Goal: Task Accomplishment & Management: Complete application form

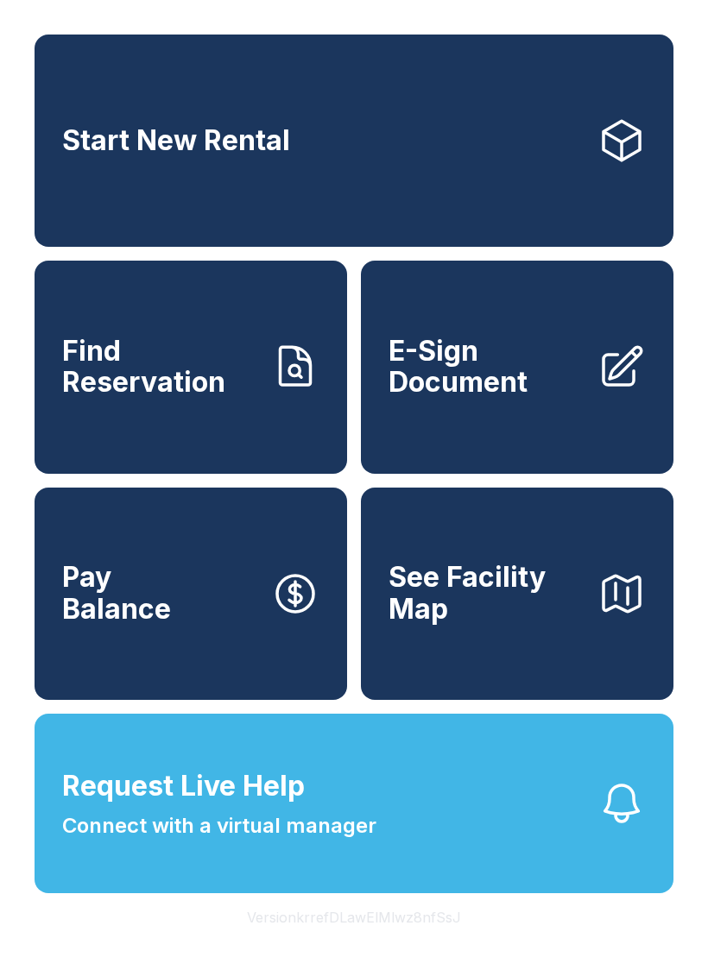
click at [237, 807] on span "Request Live Help" at bounding box center [183, 786] width 243 height 41
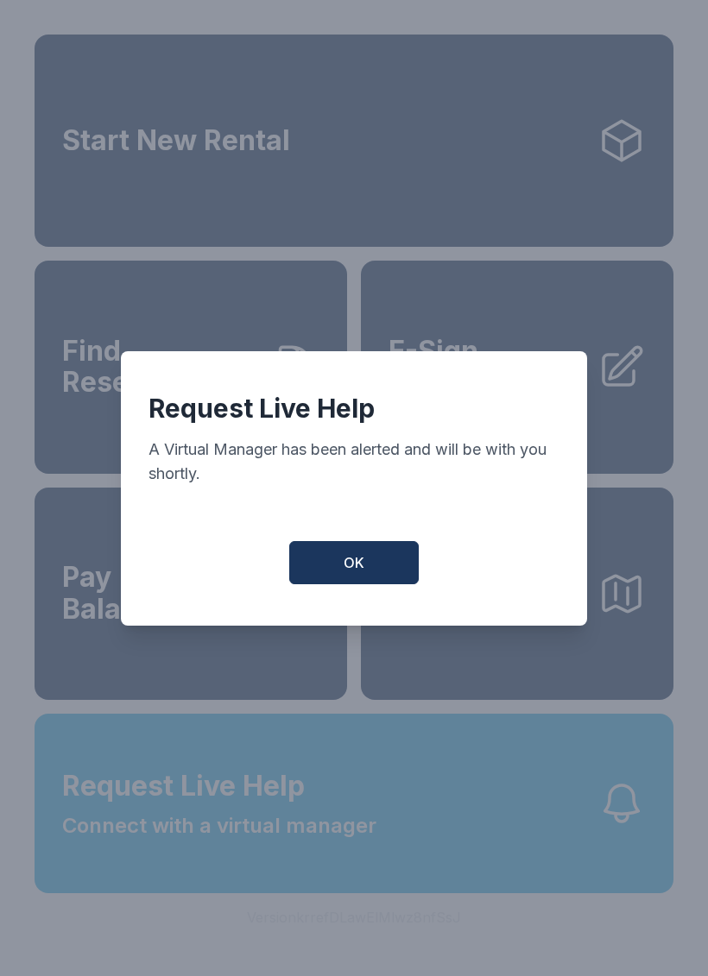
click at [327, 572] on button "OK" at bounding box center [353, 562] width 129 height 43
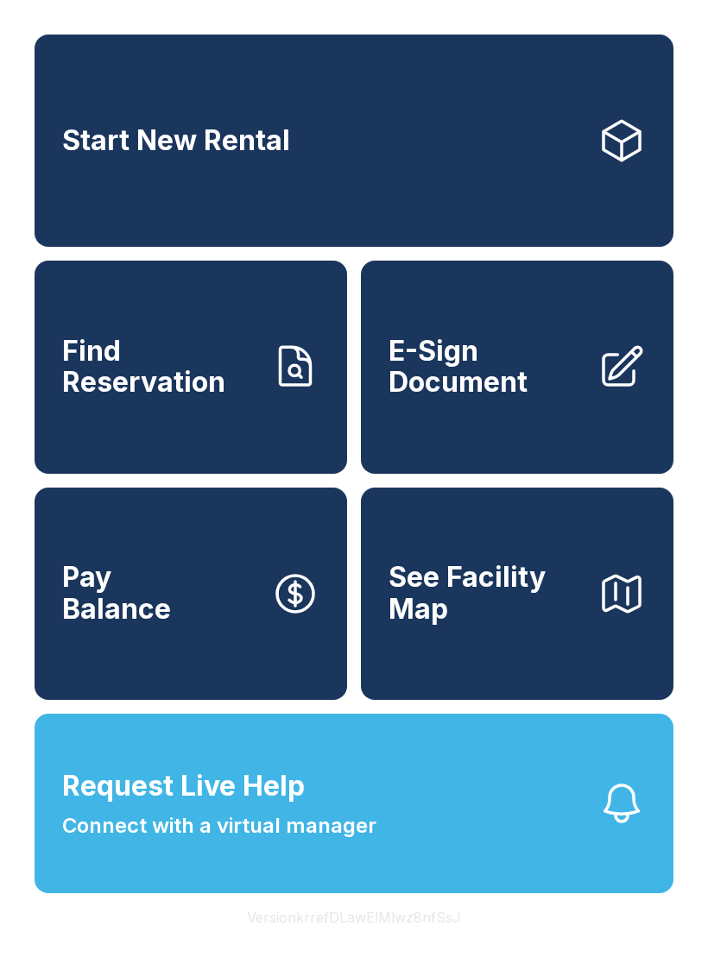
click at [525, 131] on link "Start New Rental" at bounding box center [354, 141] width 639 height 212
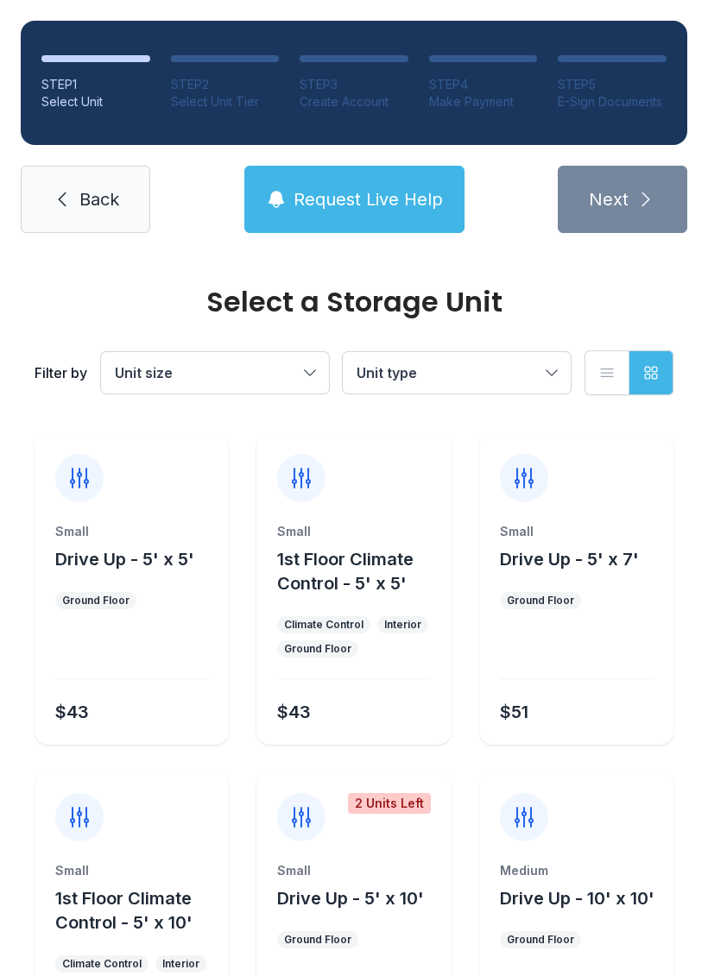
click at [104, 201] on span "Back" at bounding box center [99, 199] width 40 height 24
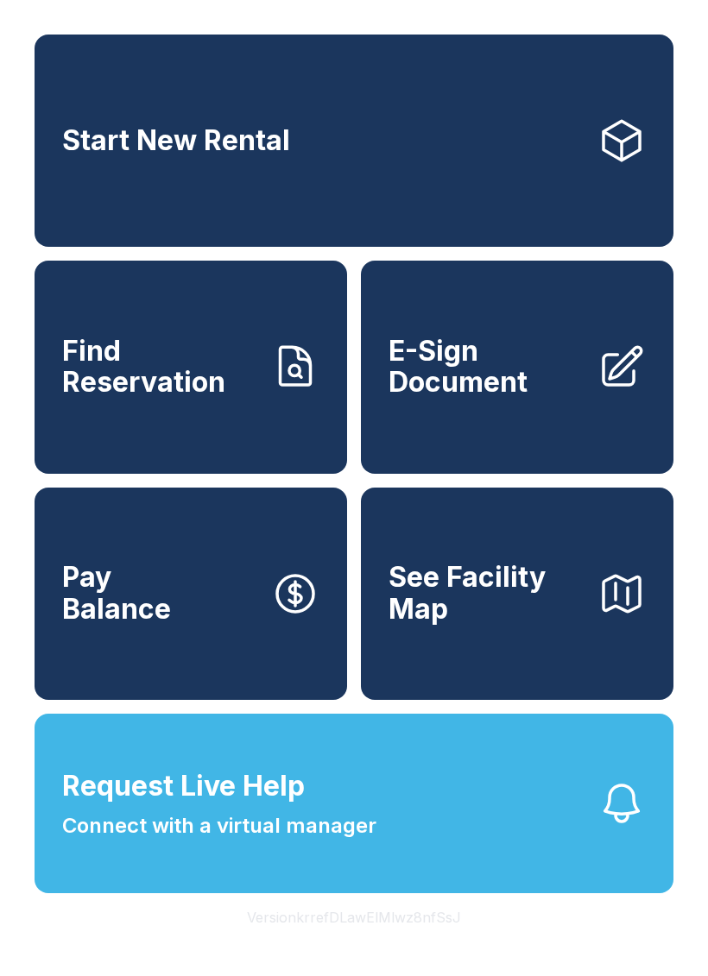
click at [222, 351] on link "Find Reservation" at bounding box center [191, 367] width 312 height 212
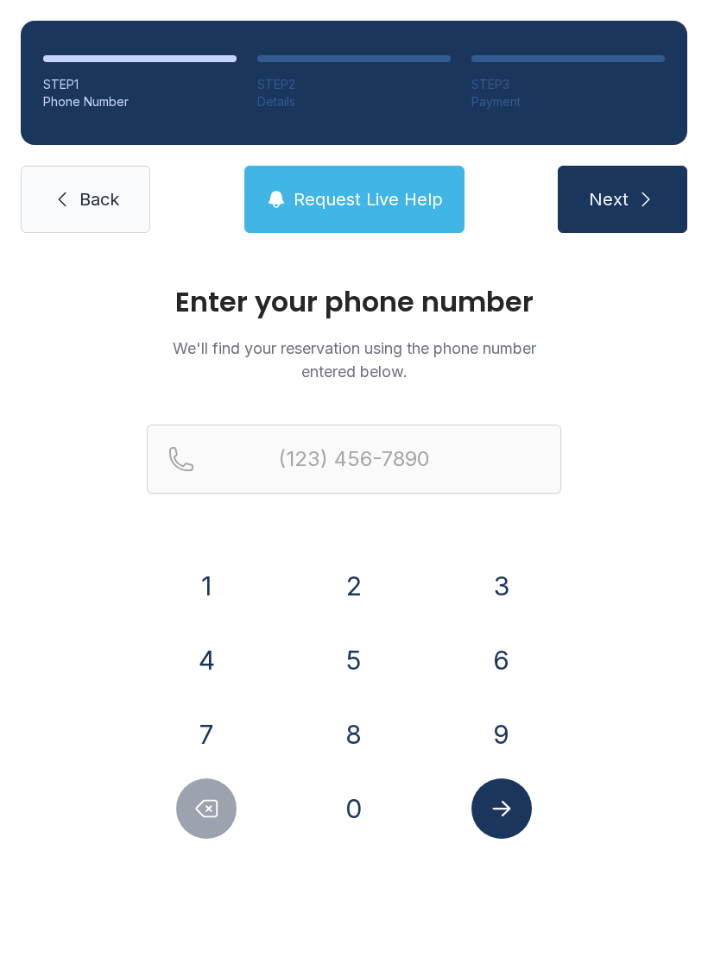
click at [507, 590] on button "3" at bounding box center [501, 586] width 60 height 60
click at [369, 720] on button "8" at bounding box center [354, 734] width 60 height 60
click at [508, 654] on button "6" at bounding box center [501, 660] width 60 height 60
click at [224, 659] on button "4" at bounding box center [206, 660] width 60 height 60
click at [199, 718] on button "7" at bounding box center [206, 734] width 60 height 60
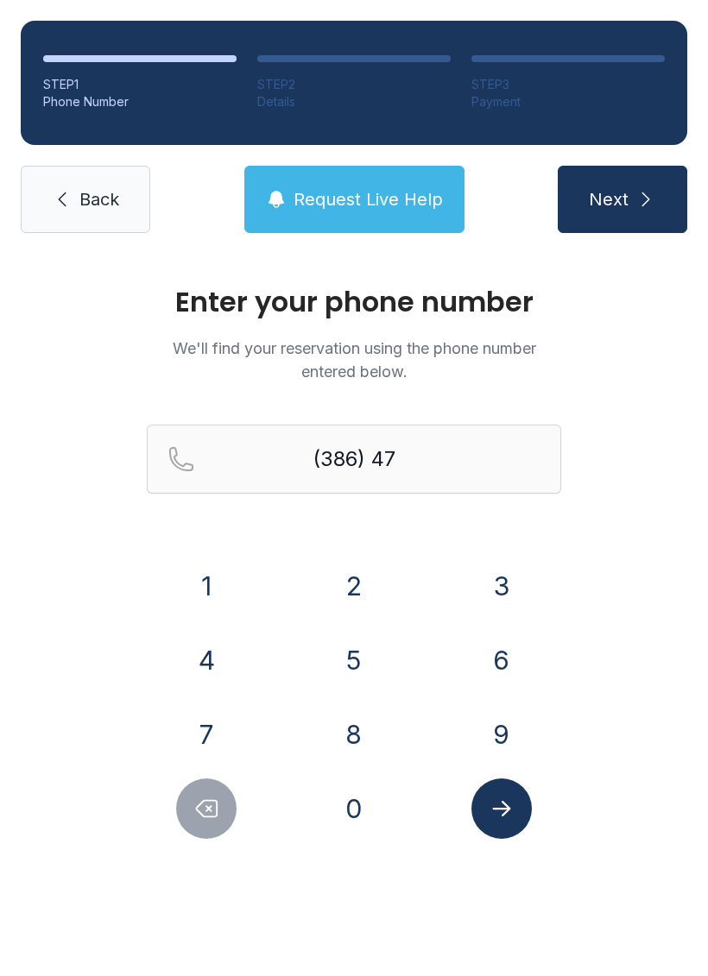
click at [496, 576] on button "3" at bounding box center [501, 586] width 60 height 60
click at [368, 801] on button "0" at bounding box center [354, 808] width 60 height 60
click at [227, 658] on button "4" at bounding box center [206, 660] width 60 height 60
click at [369, 722] on button "8" at bounding box center [354, 734] width 60 height 60
click at [368, 655] on button "5" at bounding box center [354, 660] width 60 height 60
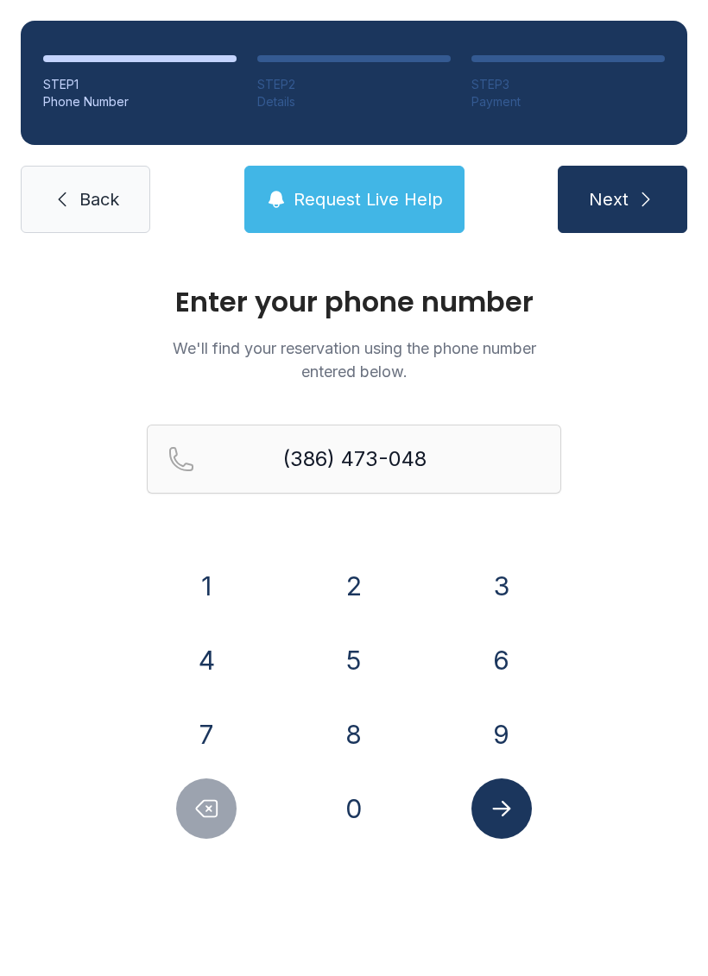
type input "[PHONE_NUMBER]"
click at [521, 814] on button "Submit lookup form" at bounding box center [501, 808] width 60 height 60
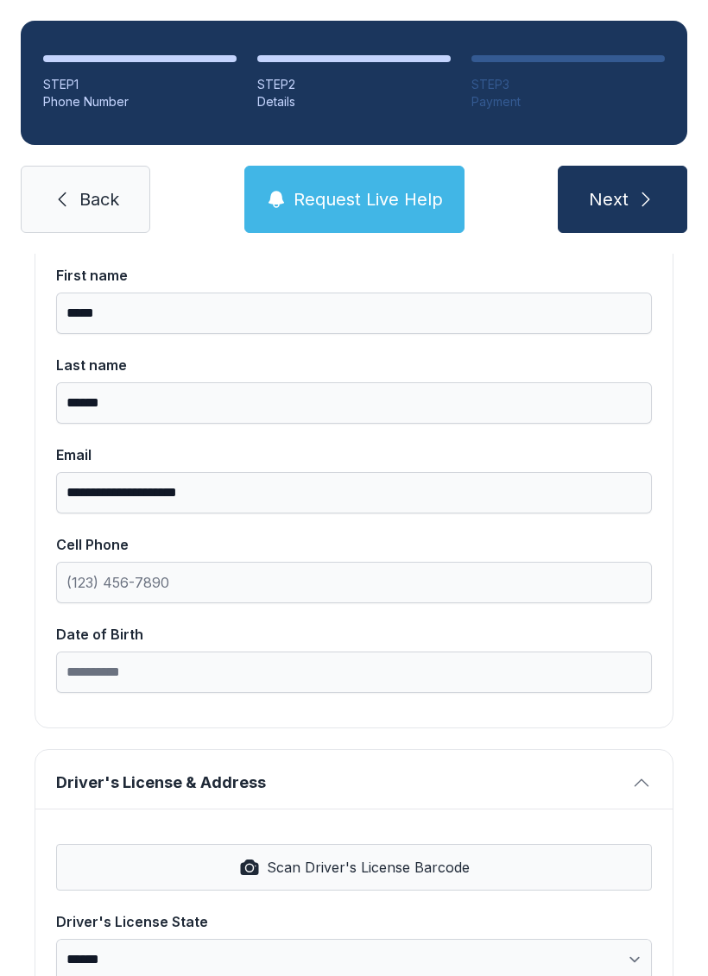
scroll to position [187, 0]
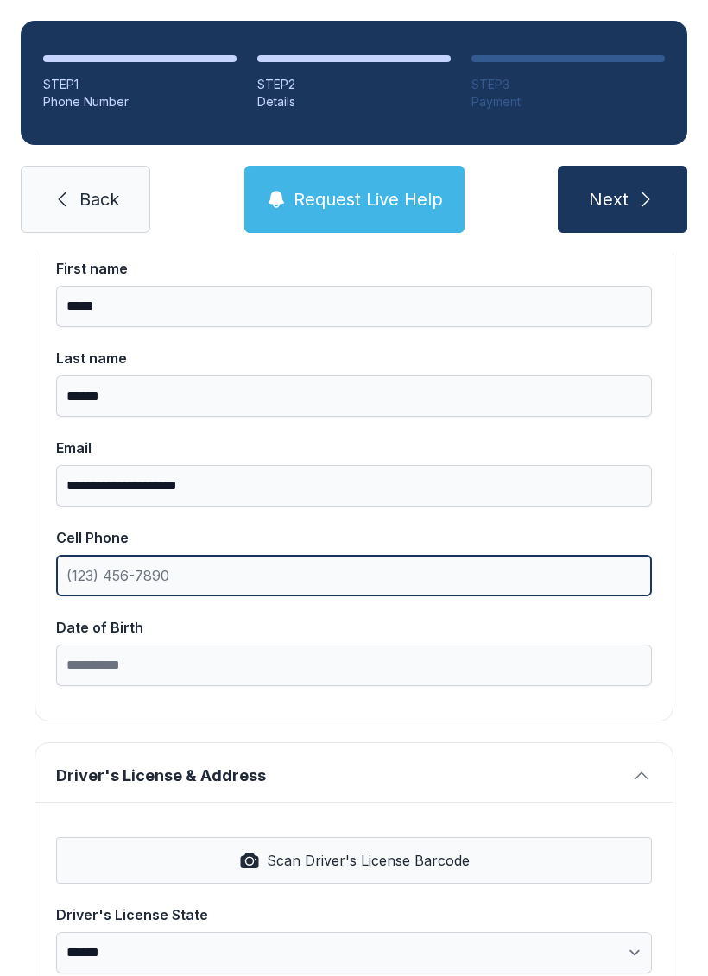
click at [278, 566] on input "Cell Phone" at bounding box center [353, 575] width 595 height 41
type input "("
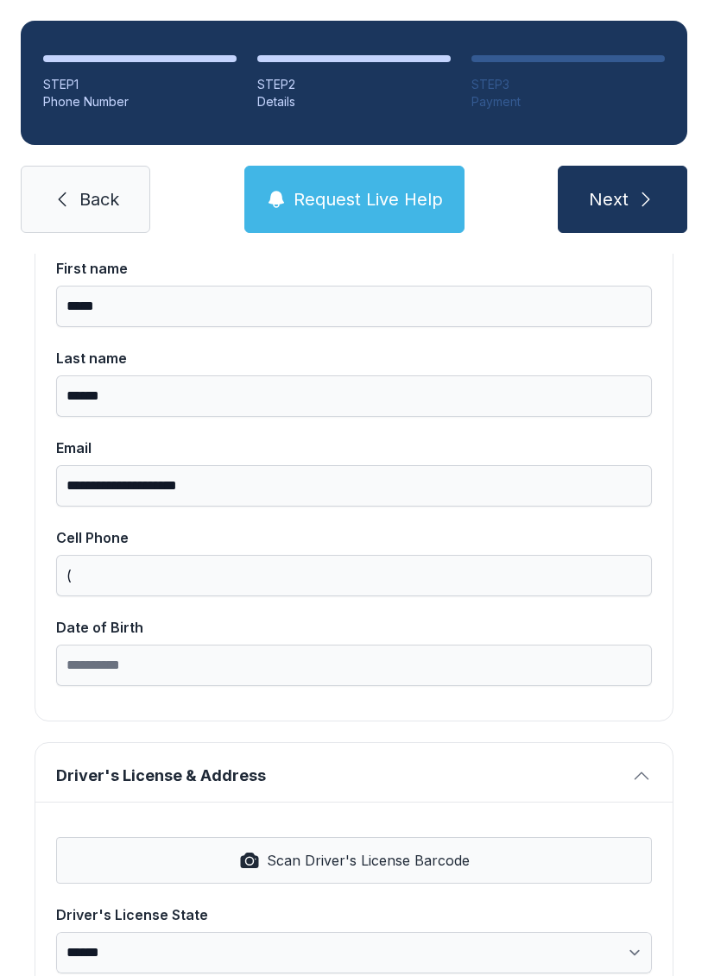
click at [362, 210] on span "Request Live Help" at bounding box center [367, 199] width 149 height 24
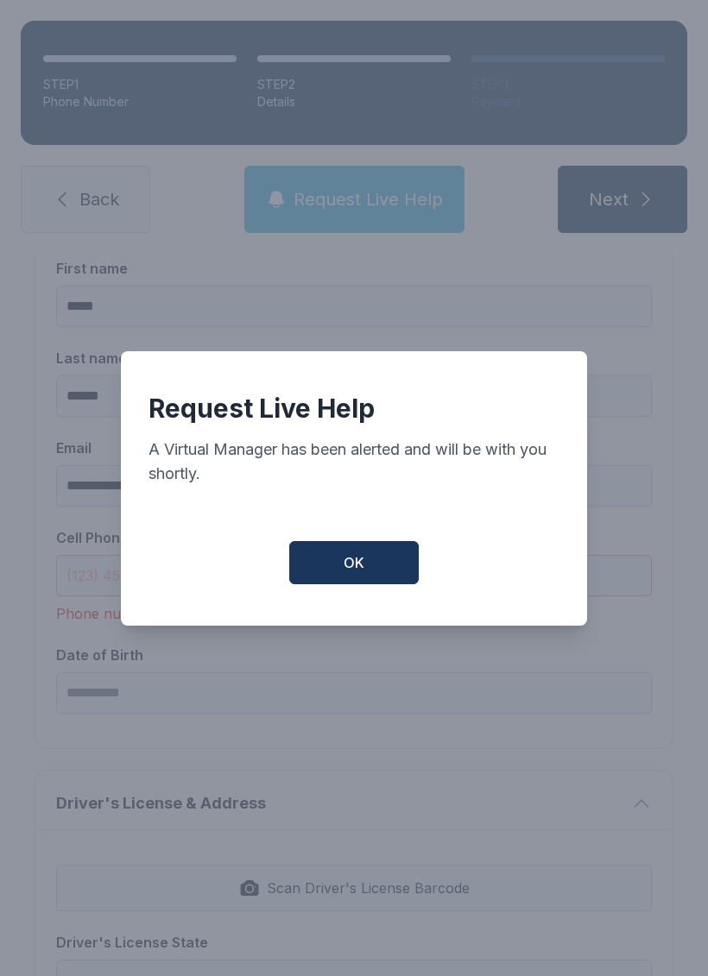
click at [378, 568] on button "OK" at bounding box center [353, 562] width 129 height 43
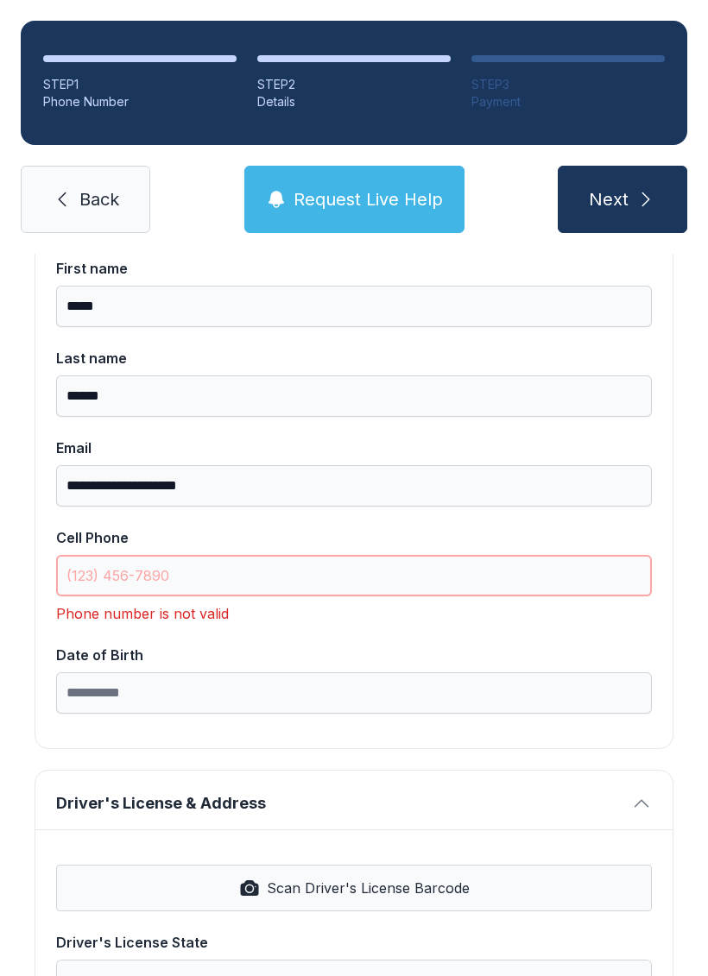
click at [268, 585] on input "Cell Phone" at bounding box center [353, 575] width 595 height 41
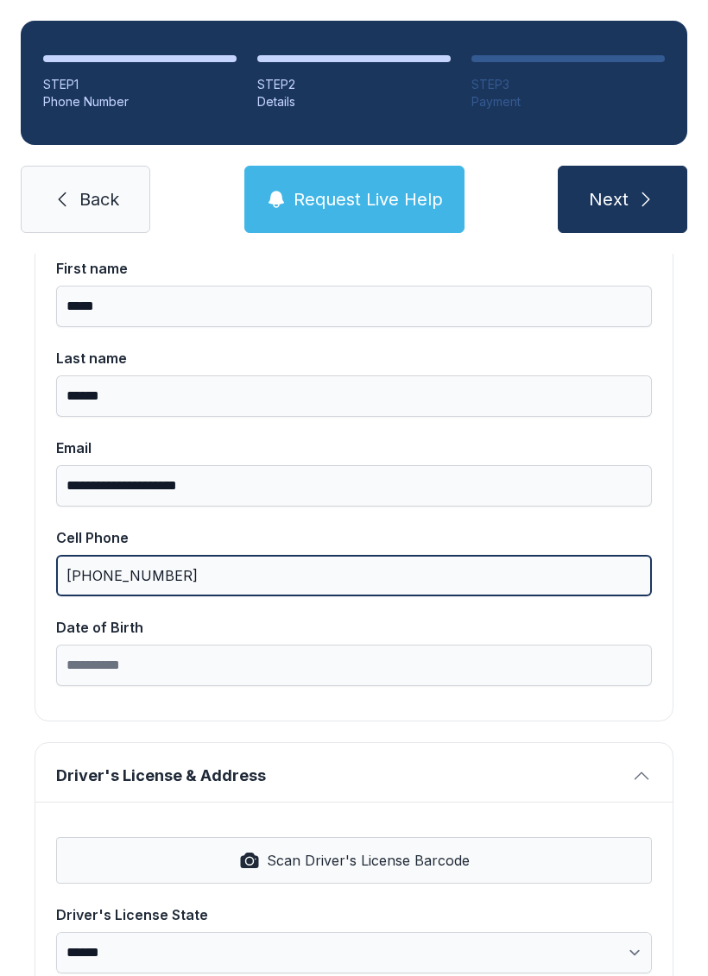
type input "[PHONE_NUMBER]"
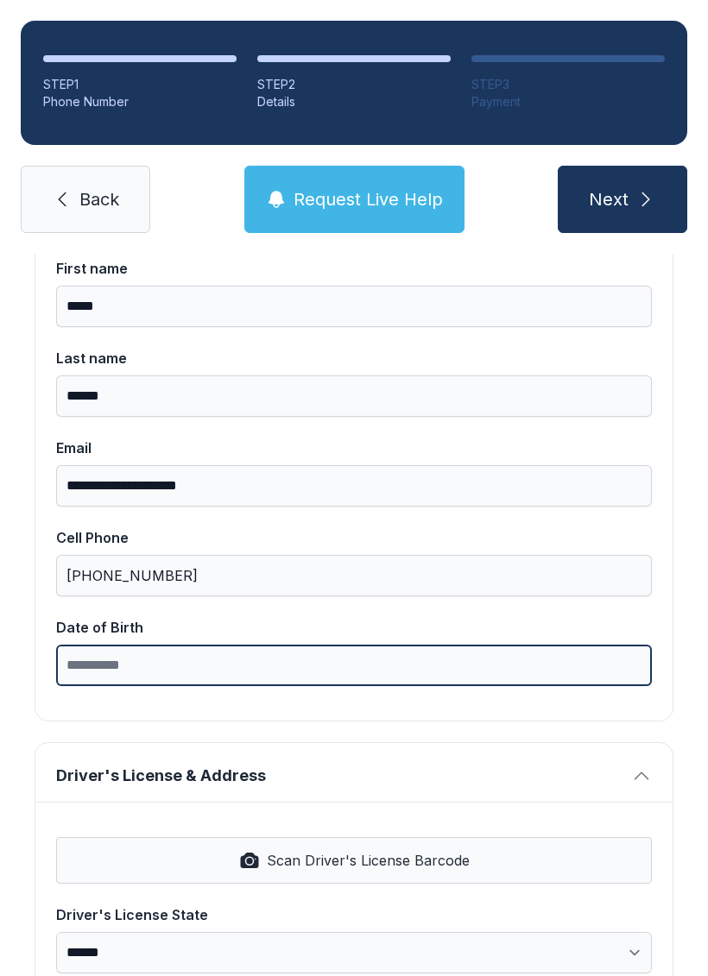
click at [173, 648] on input "Date of Birth" at bounding box center [353, 665] width 595 height 41
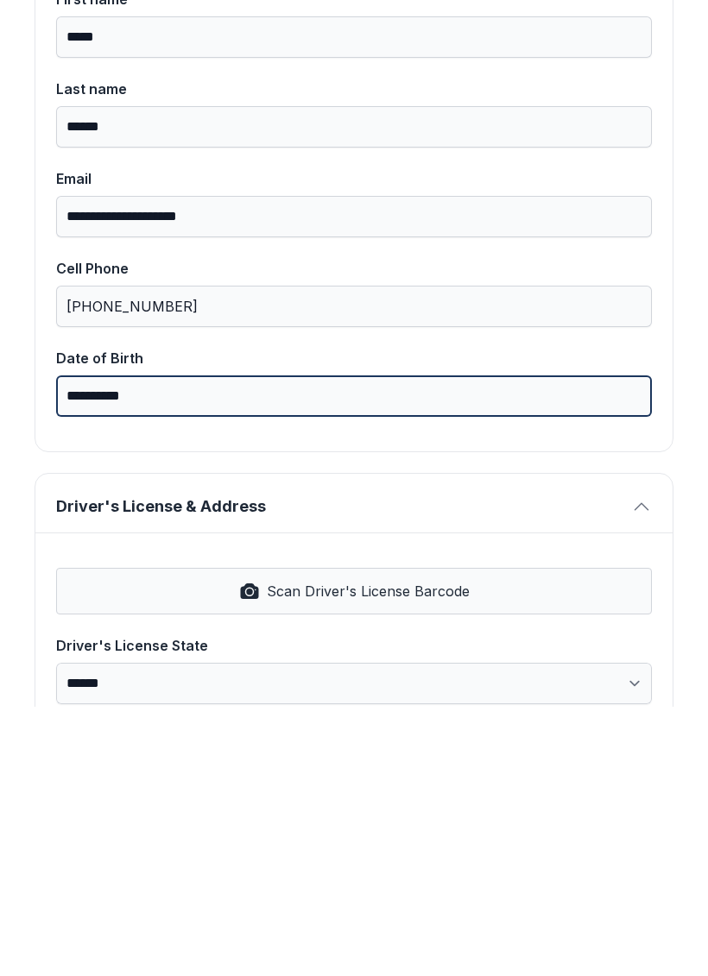
type input "**********"
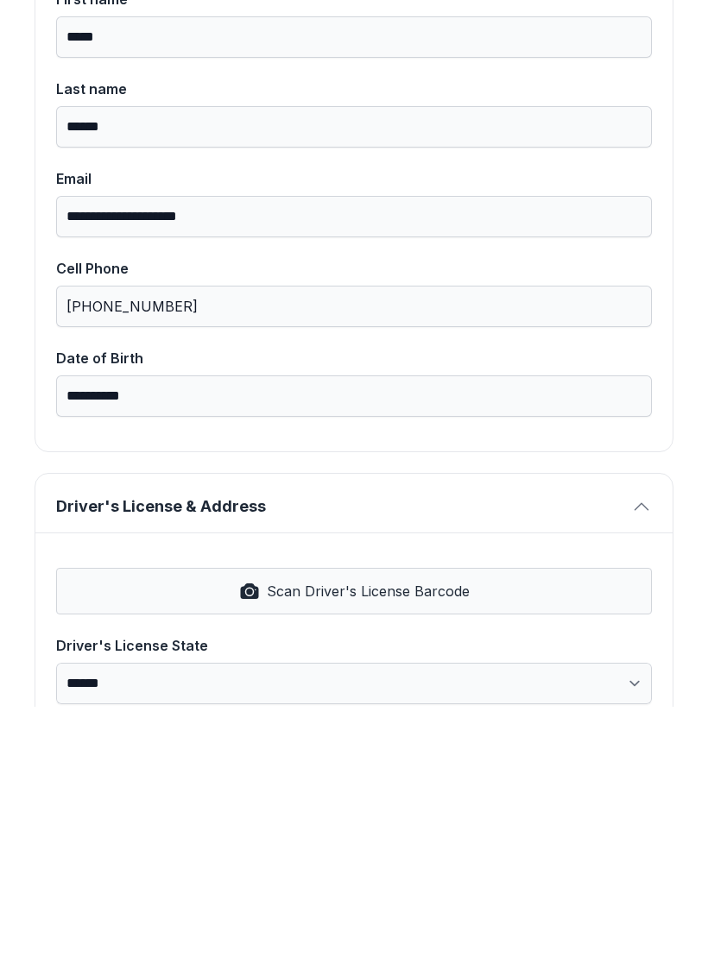
click at [401, 850] on span "Scan Driver's License Barcode" at bounding box center [368, 860] width 203 height 21
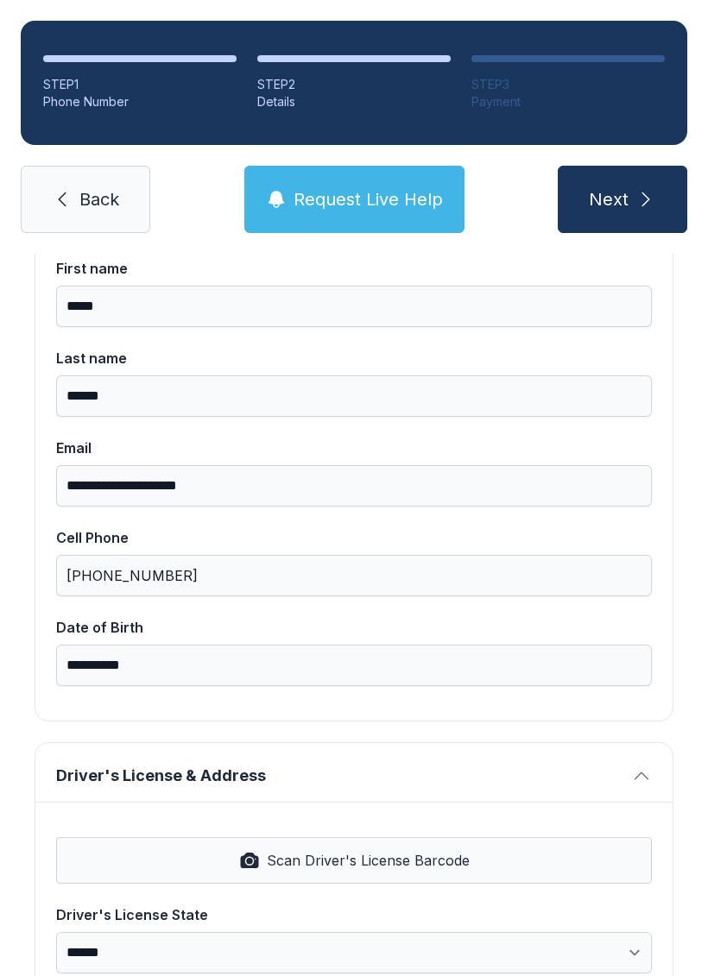
select select "**"
type input "**********"
type input "*********"
select select "**"
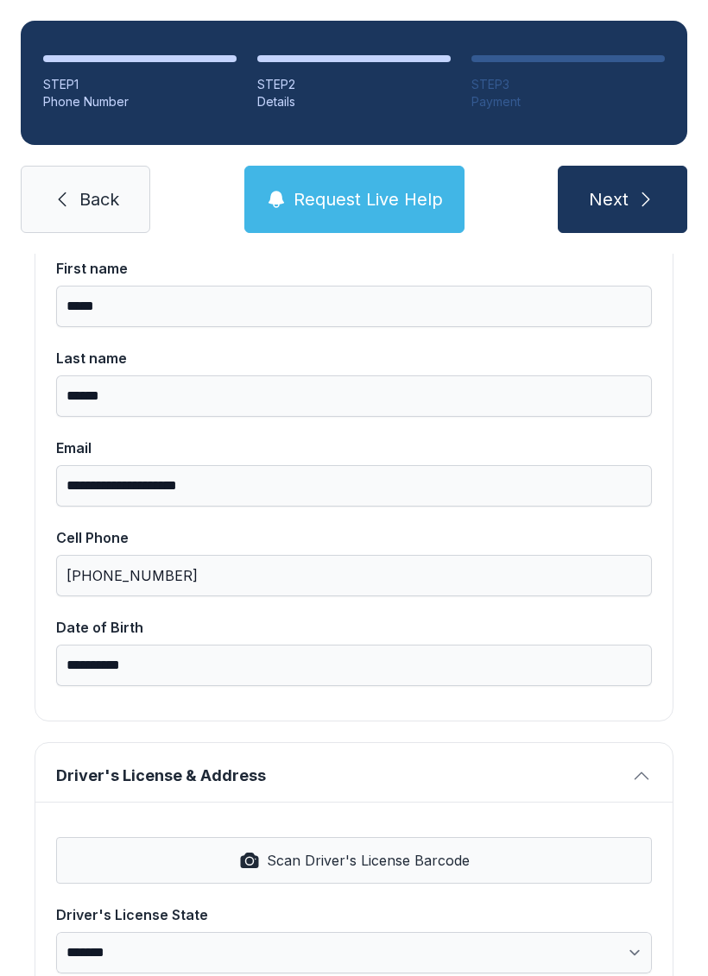
type input "*****"
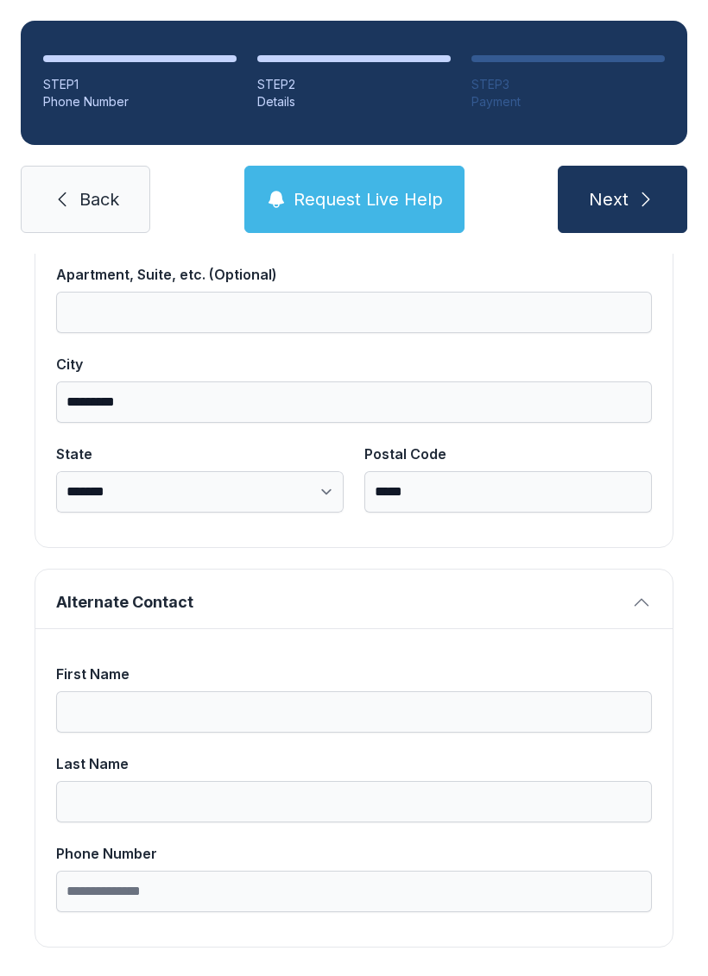
scroll to position [1095, 0]
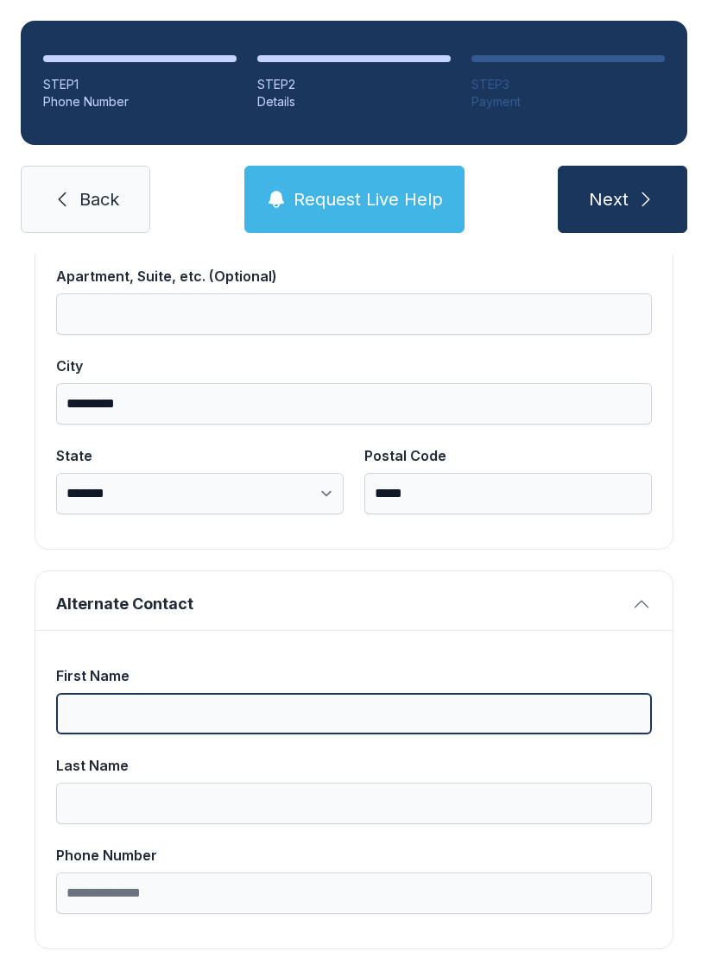
click at [161, 693] on input "First Name" at bounding box center [353, 713] width 595 height 41
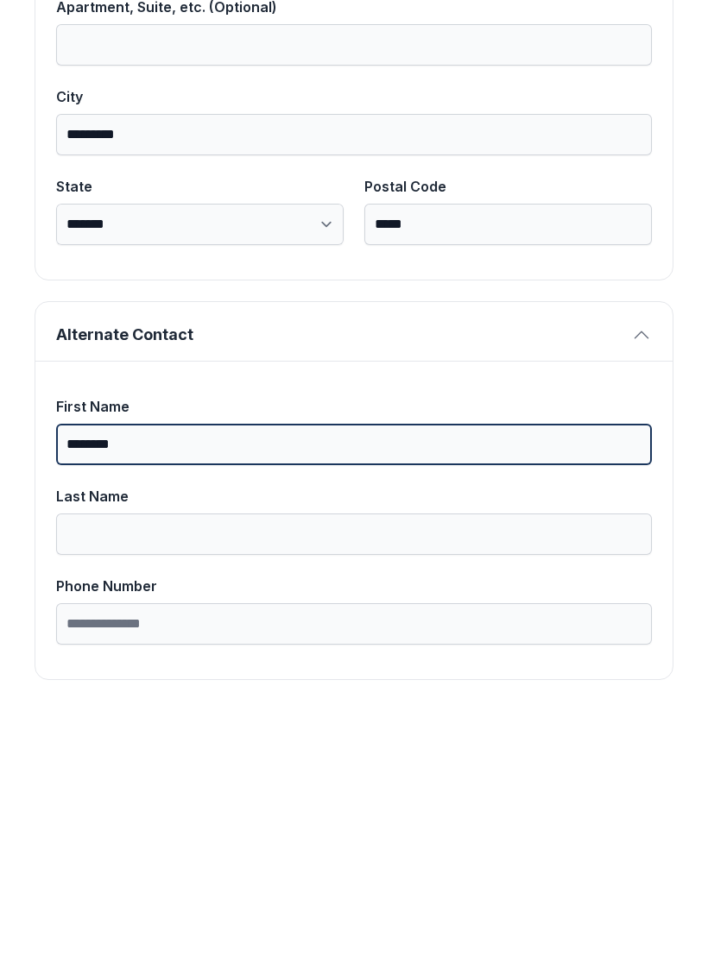
type input "*******"
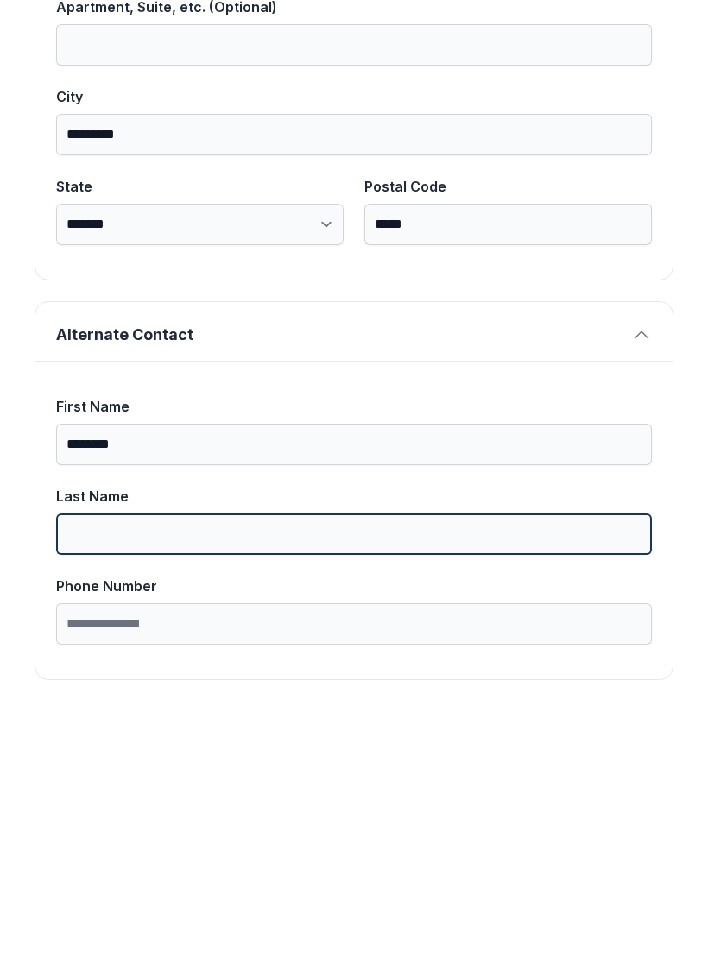
click at [211, 783] on input "Last Name" at bounding box center [353, 803] width 595 height 41
type input "*******"
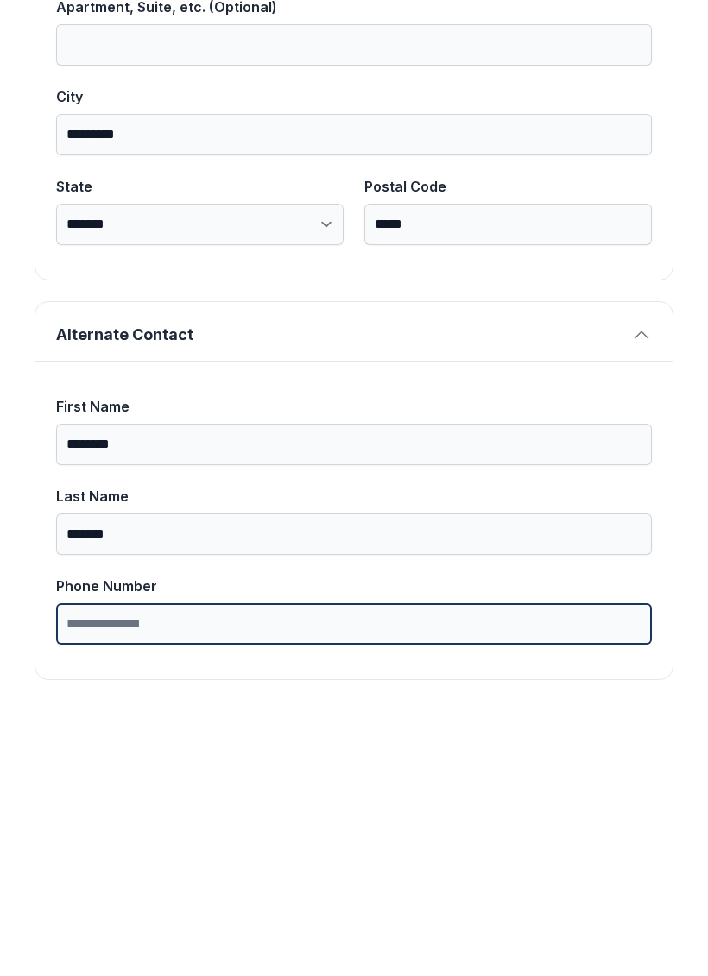
click at [205, 873] on input "Phone Number" at bounding box center [353, 893] width 595 height 41
type input "**********"
click at [621, 166] on button "Next" at bounding box center [622, 199] width 129 height 67
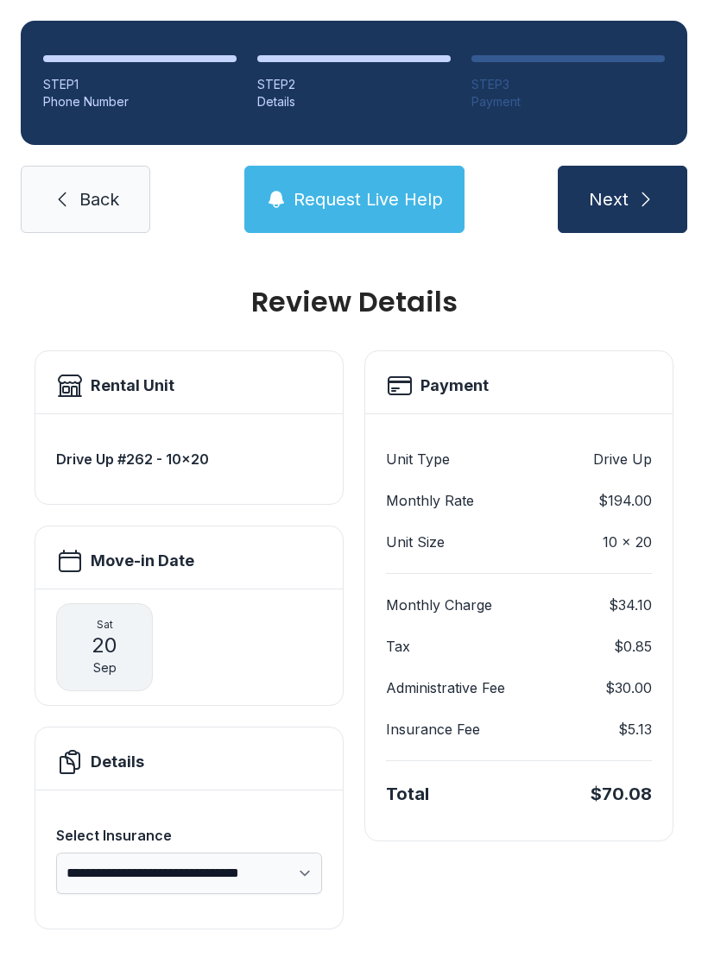
click at [93, 187] on span "Back" at bounding box center [99, 199] width 40 height 24
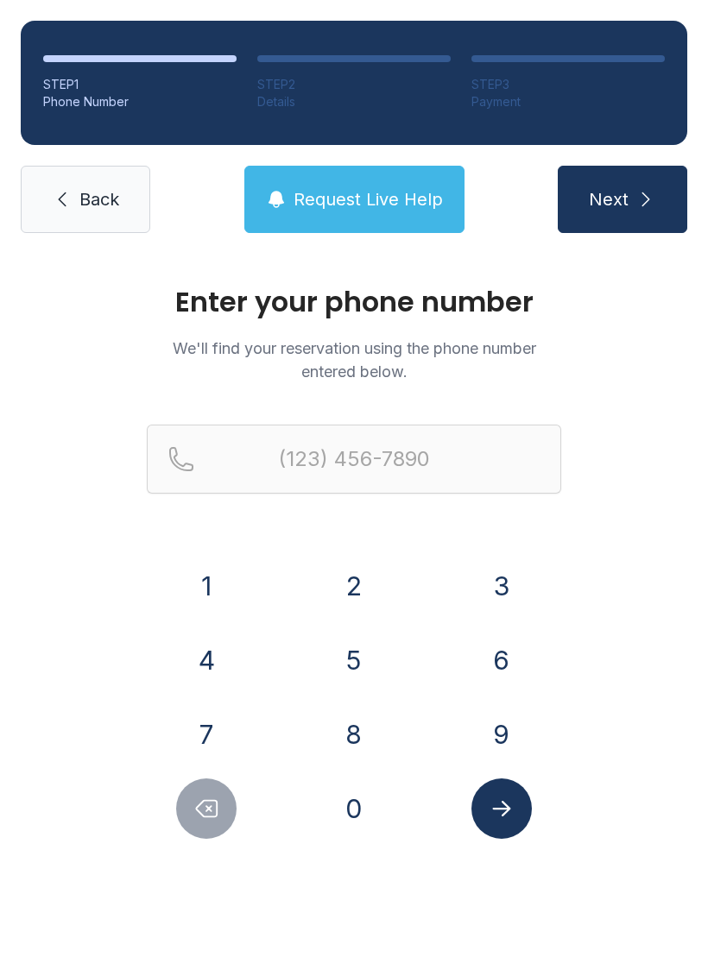
click at [105, 192] on span "Back" at bounding box center [99, 199] width 40 height 24
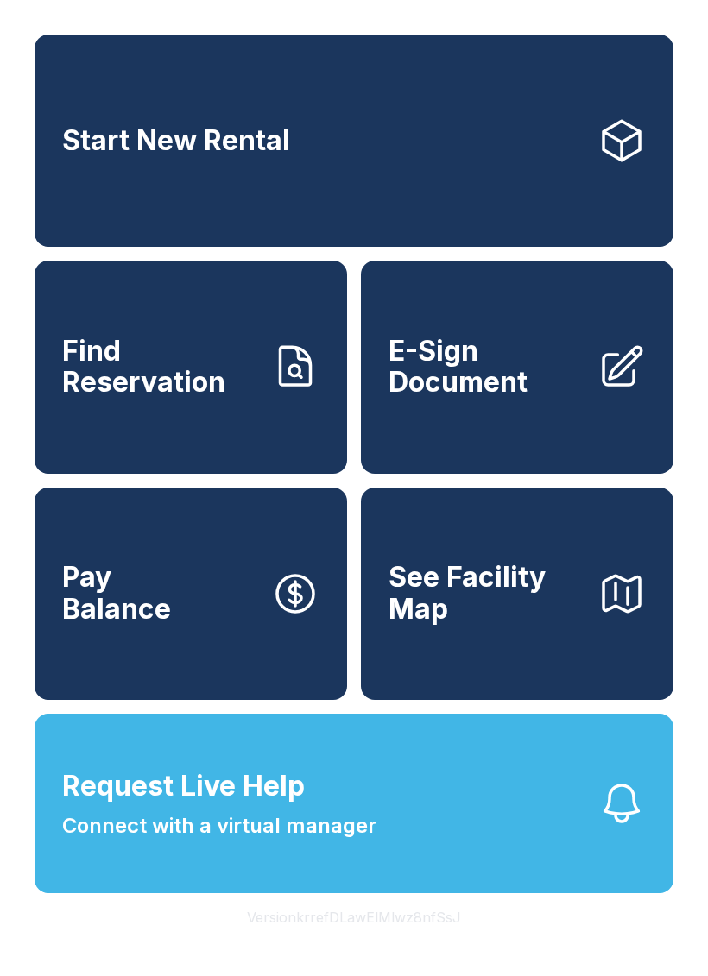
click at [551, 382] on span "E-Sign Document" at bounding box center [485, 367] width 195 height 63
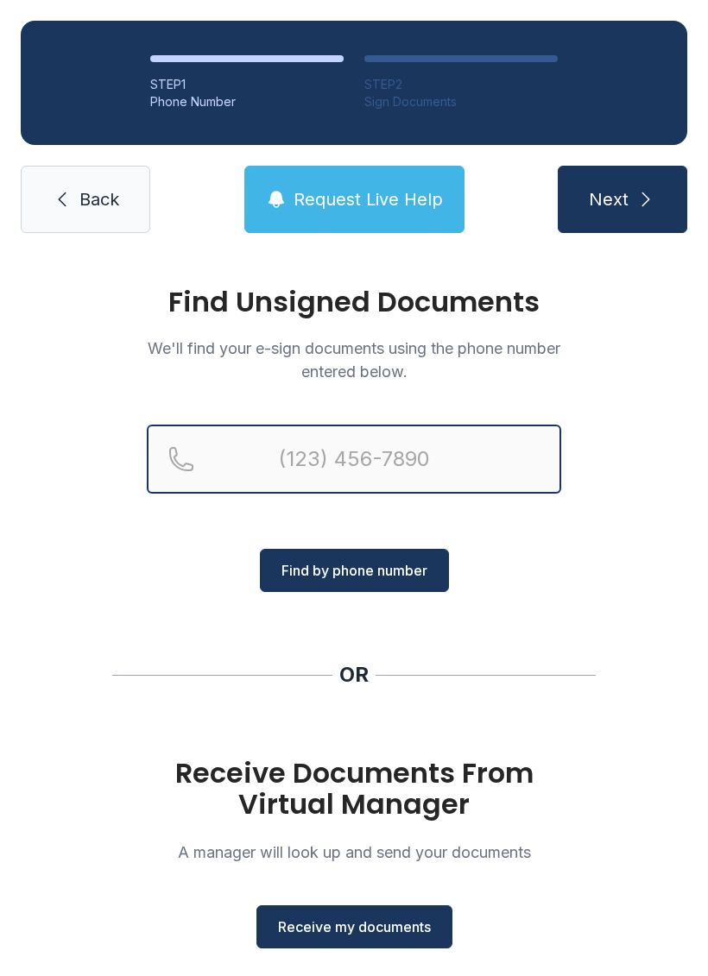
click at [458, 438] on input "Reservation phone number" at bounding box center [354, 459] width 414 height 69
type input "[PHONE_NUMBER]"
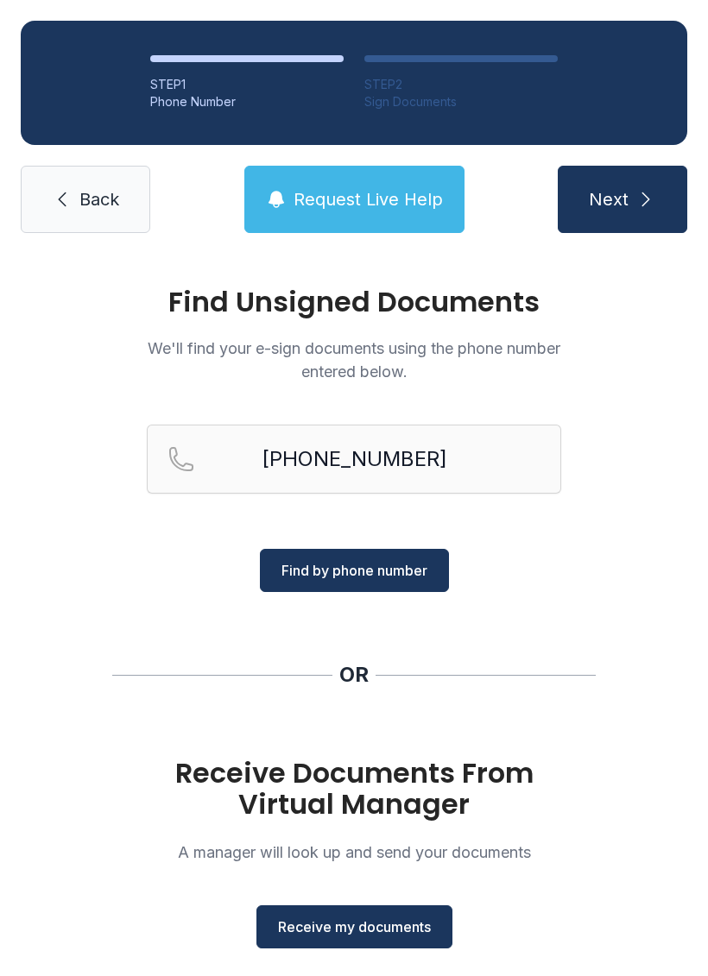
click at [383, 563] on span "Find by phone number" at bounding box center [354, 570] width 146 height 21
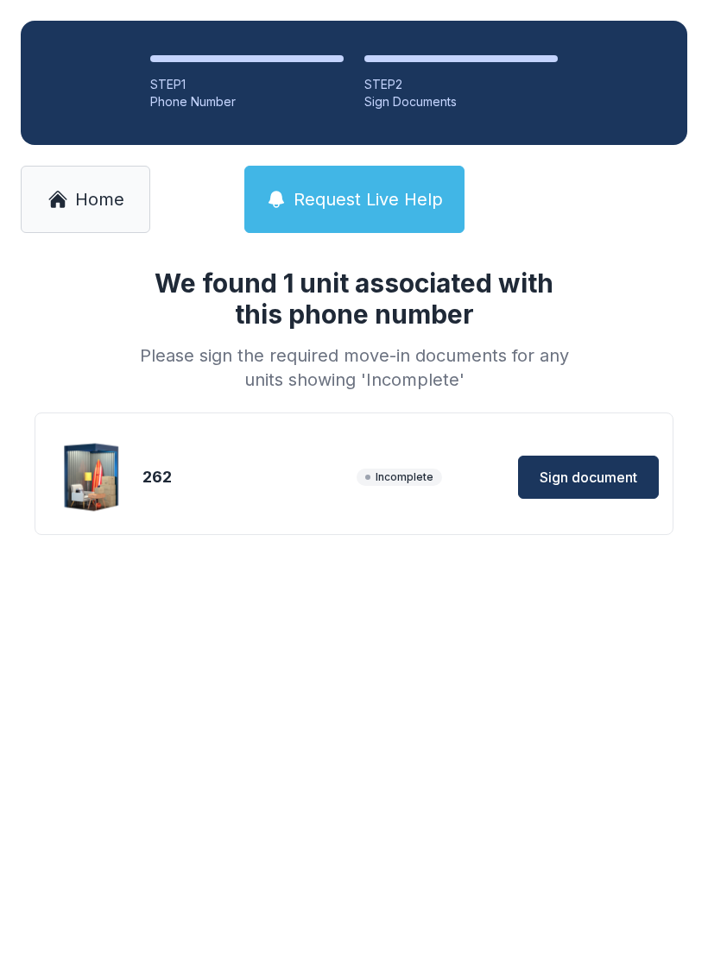
click at [599, 475] on span "Sign document" at bounding box center [588, 477] width 98 height 21
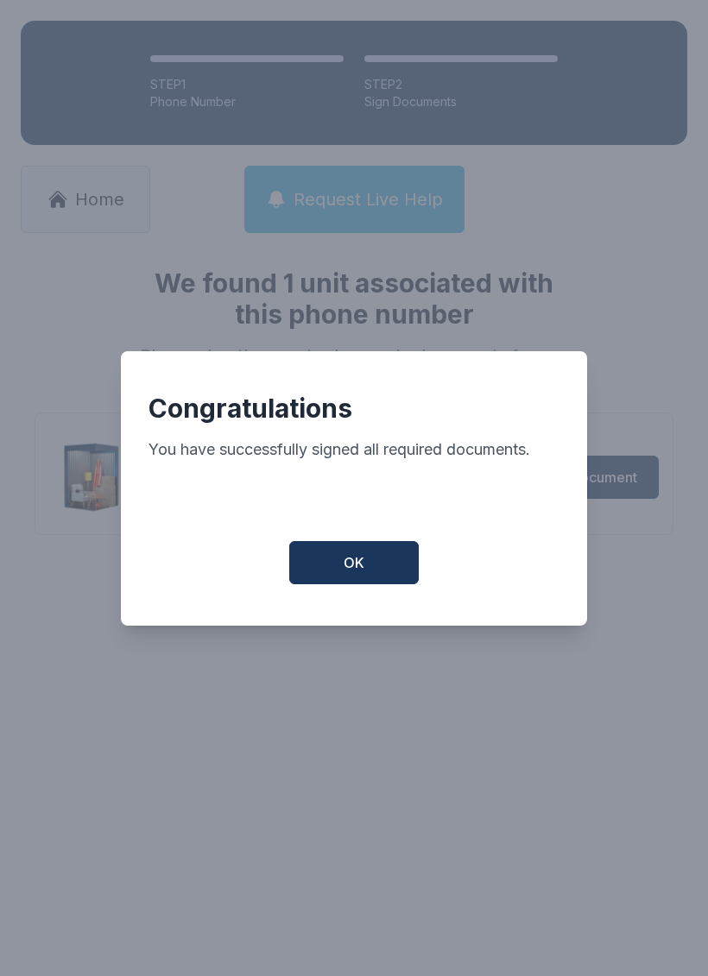
click at [375, 572] on button "OK" at bounding box center [353, 562] width 129 height 43
